Goal: Task Accomplishment & Management: Manage account settings

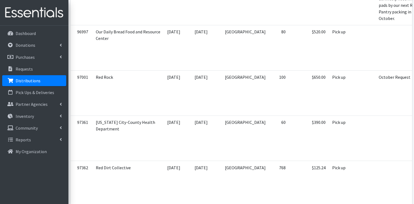
scroll to position [866, 0]
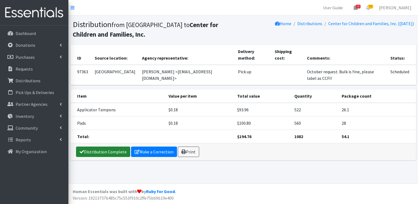
click at [105, 147] on link "Distribution Complete" at bounding box center [103, 152] width 54 height 10
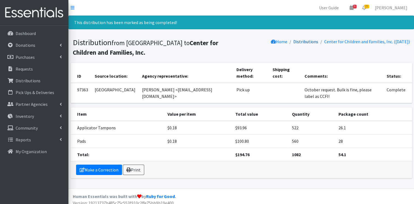
click at [298, 41] on link "Distributions" at bounding box center [305, 41] width 25 height 5
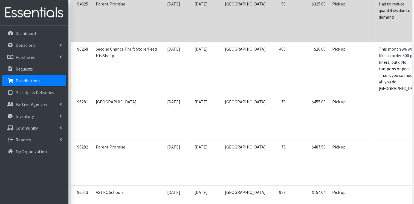
scroll to position [164, 0]
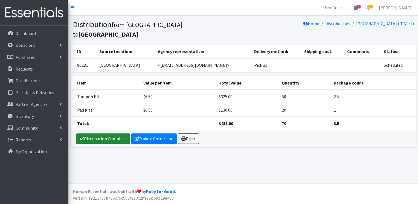
click at [118, 133] on link "Distribution Complete" at bounding box center [103, 138] width 54 height 10
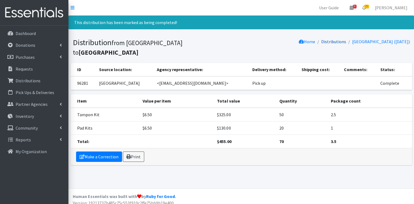
click at [331, 43] on link "Distributions" at bounding box center [333, 41] width 25 height 5
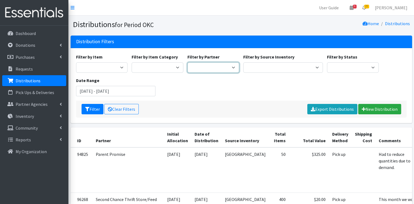
click at [231, 67] on select "ACTNow Health and Wellness Fair ASTEC Schools Bagz of luv Inc Bethesda CannaChu…" at bounding box center [213, 67] width 52 height 10
select select "4266"
click at [187, 62] on select "ACTNow Health and Wellness Fair ASTEC Schools Bagz of luv Inc Bethesda CannaChu…" at bounding box center [213, 67] width 52 height 10
click at [89, 106] on button "Filter" at bounding box center [92, 109] width 22 height 10
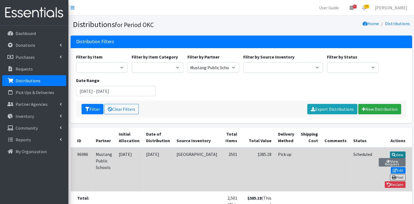
click at [390, 154] on link "View" at bounding box center [398, 154] width 16 height 7
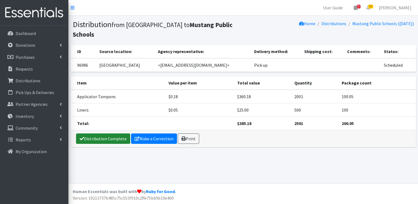
click at [121, 133] on link "Distribution Complete" at bounding box center [103, 138] width 54 height 10
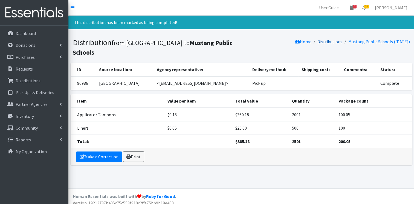
click at [320, 41] on link "Distributions" at bounding box center [329, 41] width 25 height 5
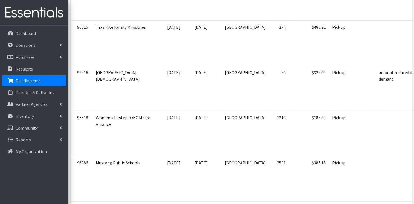
scroll to position [410, 0]
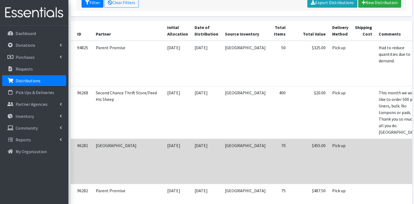
scroll to position [0, 0]
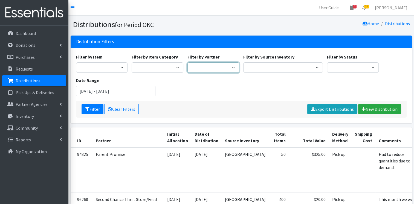
click at [234, 68] on select "ACTNow Health and Wellness Fair ASTEC Schools Bagz of luv Inc Bethesda CannaChu…" at bounding box center [213, 67] width 52 height 10
select select "3810"
click at [187, 62] on select "ACTNow Health and Wellness Fair ASTEC Schools Bagz of luv Inc Bethesda CannaChu…" at bounding box center [213, 67] width 52 height 10
click at [92, 111] on button "Filter" at bounding box center [92, 109] width 22 height 10
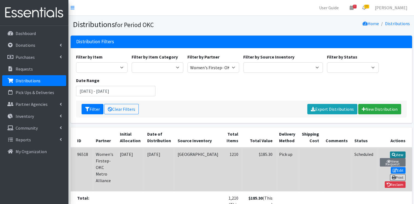
click at [392, 155] on icon at bounding box center [394, 155] width 4 height 4
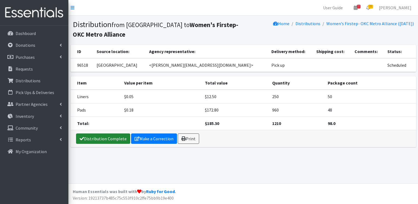
click at [88, 140] on link "Distribution Complete" at bounding box center [103, 138] width 54 height 10
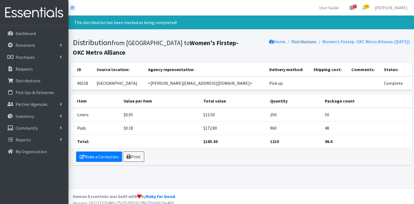
click at [306, 40] on link "Distributions" at bounding box center [303, 41] width 25 height 5
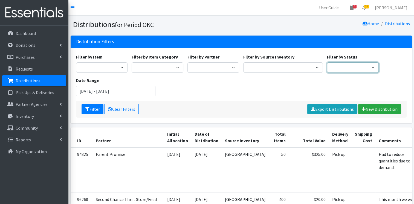
click at [370, 66] on select "Scheduled Complete" at bounding box center [353, 67] width 52 height 10
select select "5"
click at [327, 62] on select "Scheduled Complete" at bounding box center [353, 67] width 52 height 10
click at [91, 110] on button "Filter" at bounding box center [92, 109] width 22 height 10
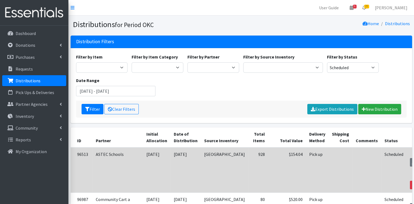
click at [412, 154] on link "View" at bounding box center [420, 154] width 16 height 7
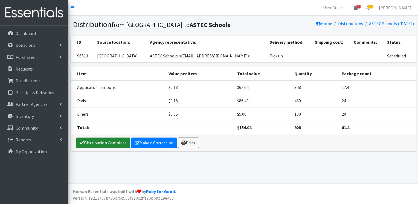
click at [98, 144] on link "Distribution Complete" at bounding box center [103, 143] width 54 height 10
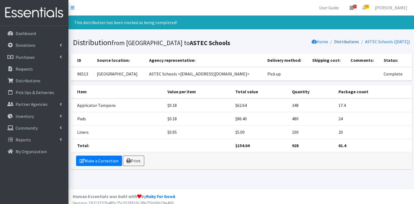
click at [342, 42] on link "Distributions" at bounding box center [346, 41] width 25 height 5
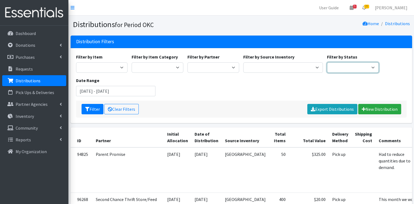
click at [353, 64] on select "Scheduled Complete" at bounding box center [353, 67] width 52 height 10
select select "5"
click at [327, 62] on select "Scheduled Complete" at bounding box center [353, 67] width 52 height 10
click at [92, 109] on button "Filter" at bounding box center [92, 109] width 22 height 10
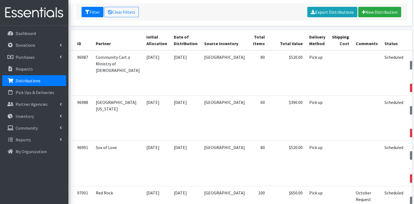
scroll to position [92, 0]
